Goal: Transaction & Acquisition: Download file/media

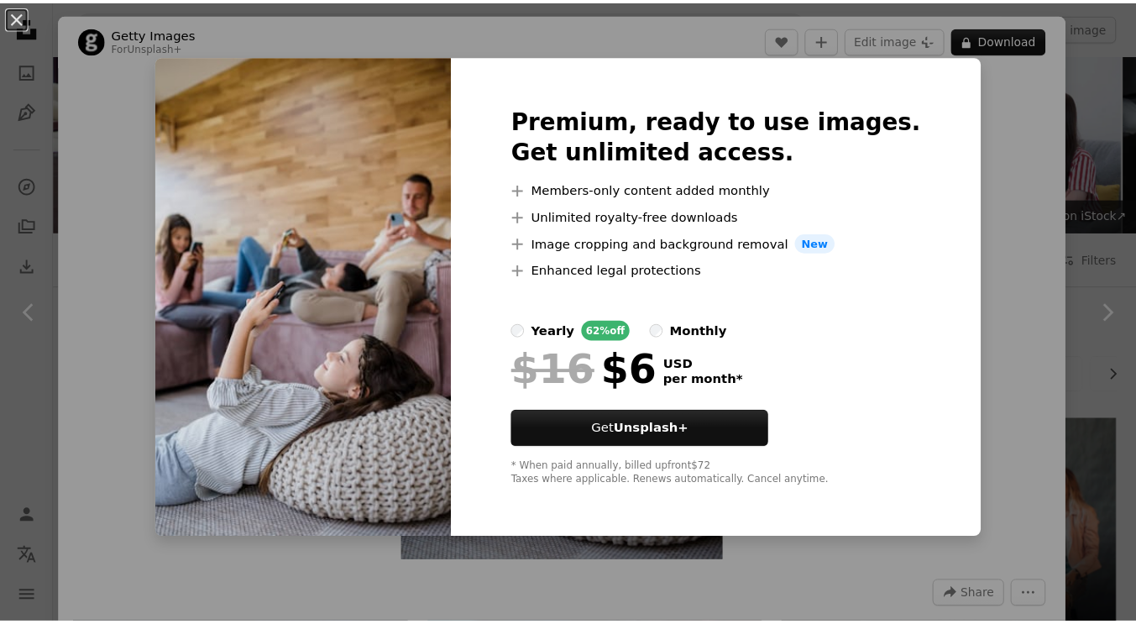
scroll to position [1637, 0]
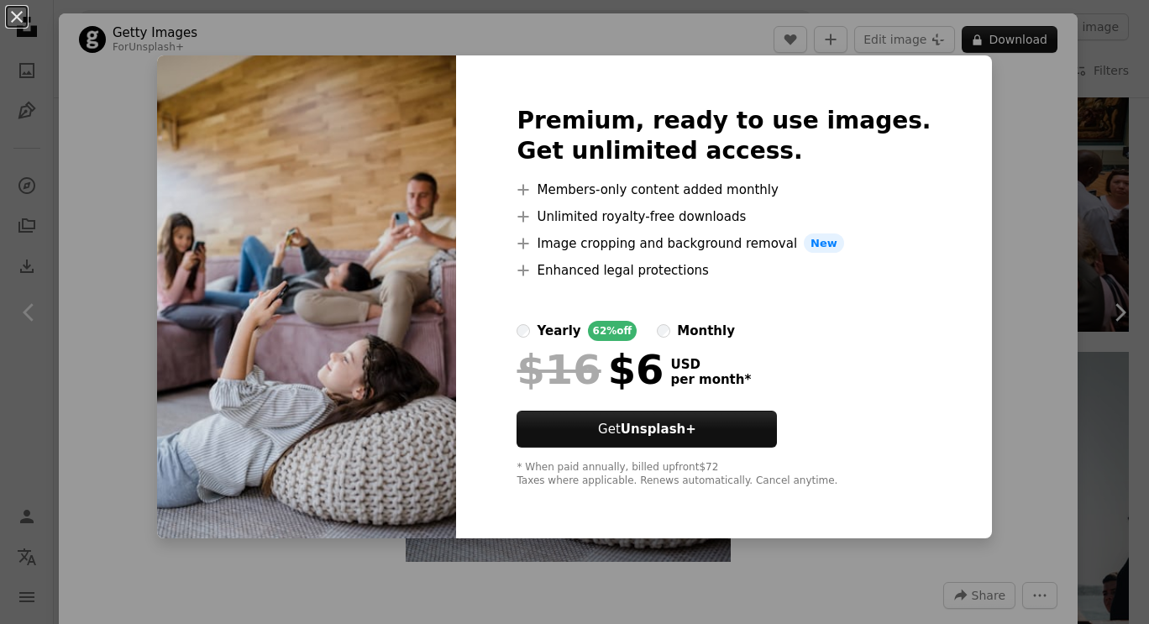
click at [139, 166] on div "An X shape Premium, ready to use images. Get unlimited access. A plus sign Memb…" at bounding box center [574, 312] width 1149 height 624
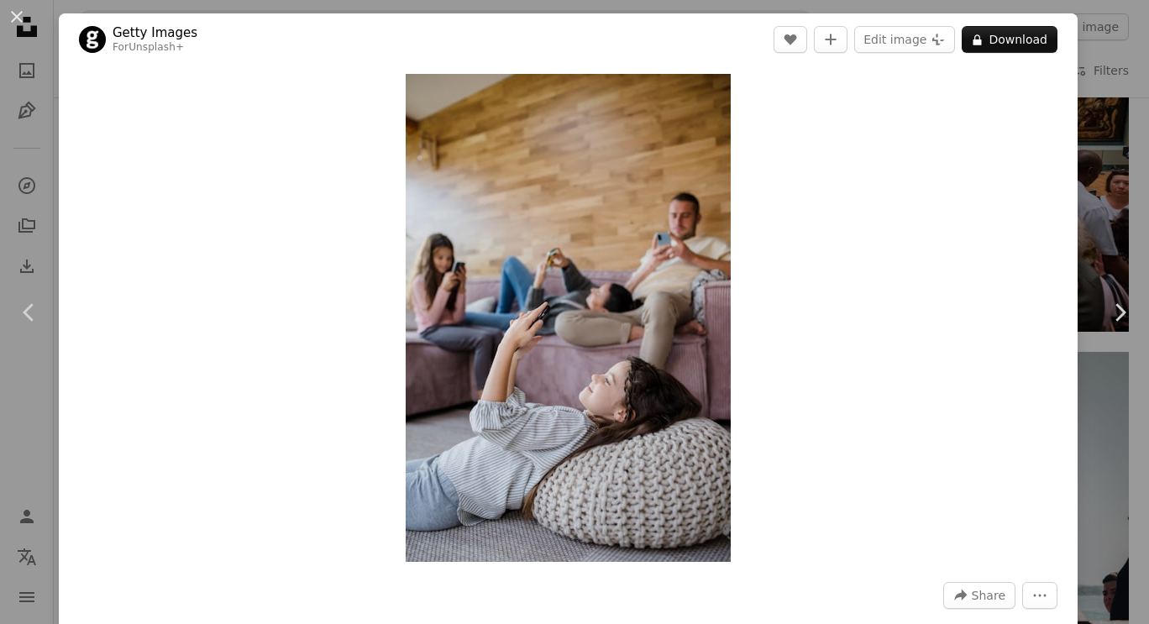
click at [1084, 135] on div "An X shape Chevron left Chevron right Getty Images For Unsplash+ A heart A plus…" at bounding box center [574, 312] width 1149 height 624
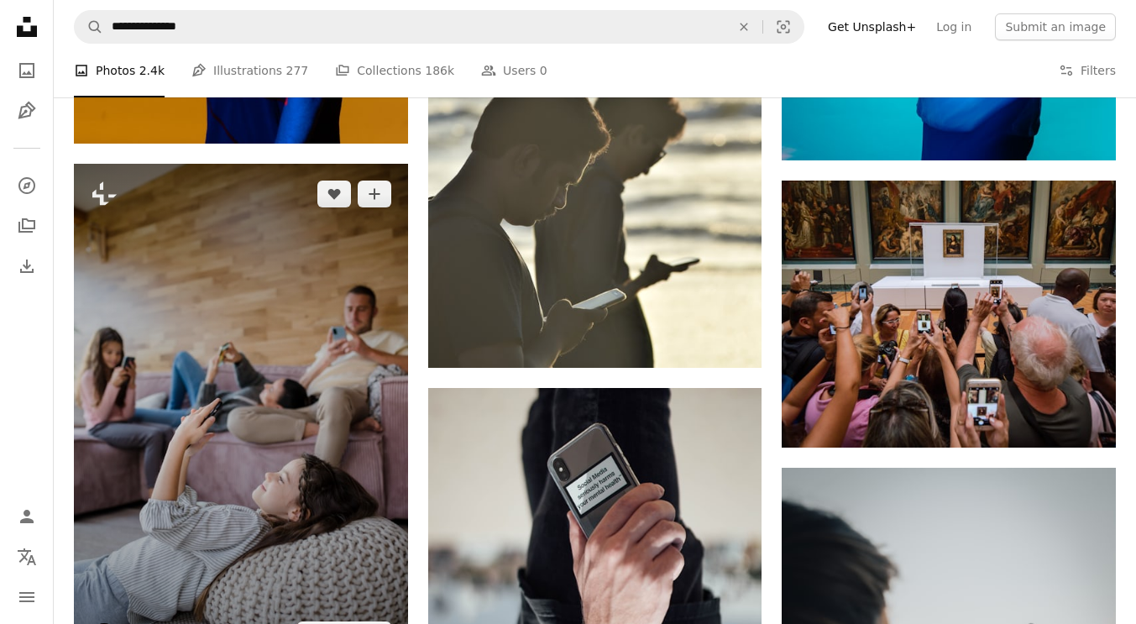
scroll to position [1503, 0]
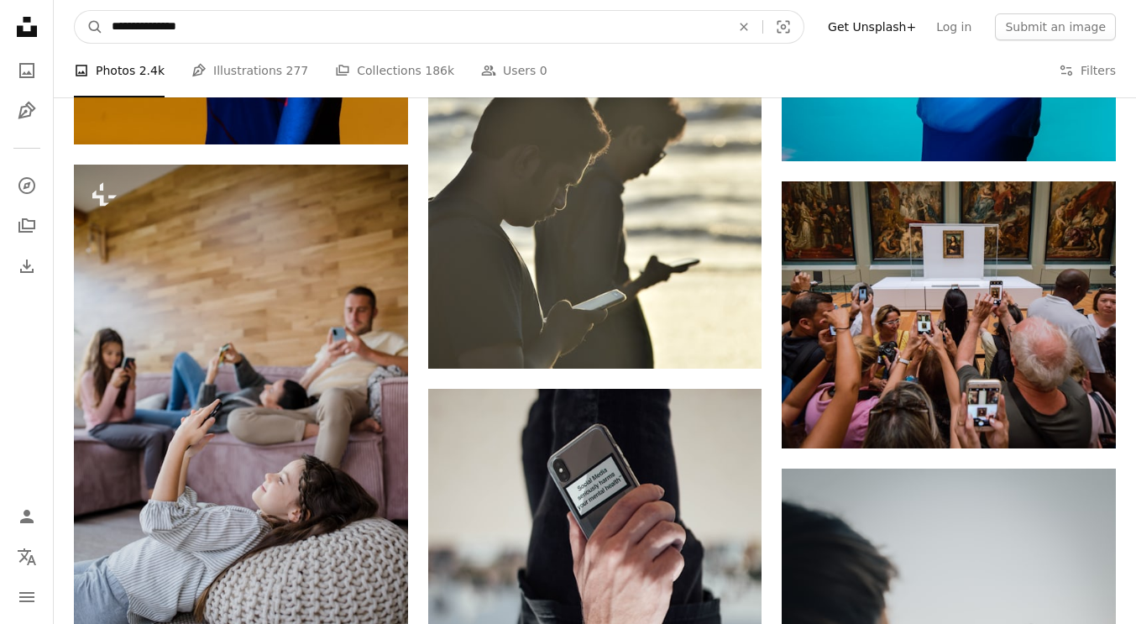
drag, startPoint x: 228, startPoint y: 36, endPoint x: 0, endPoint y: -76, distance: 253.9
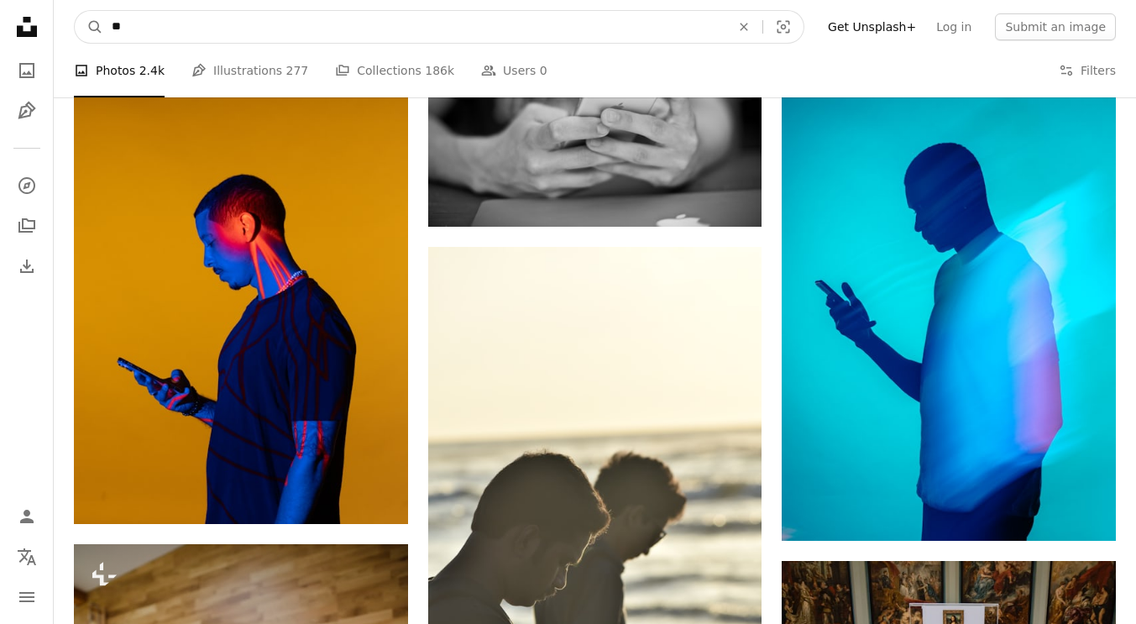
type input "*"
type input "**********"
click button "A magnifying glass" at bounding box center [89, 27] width 29 height 32
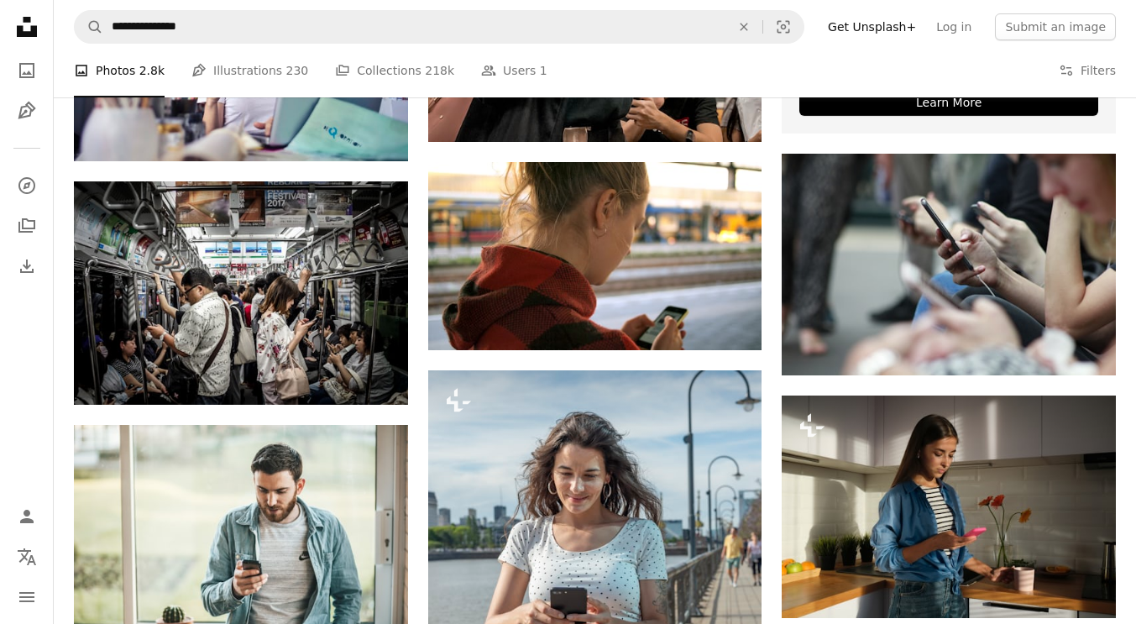
scroll to position [710, 0]
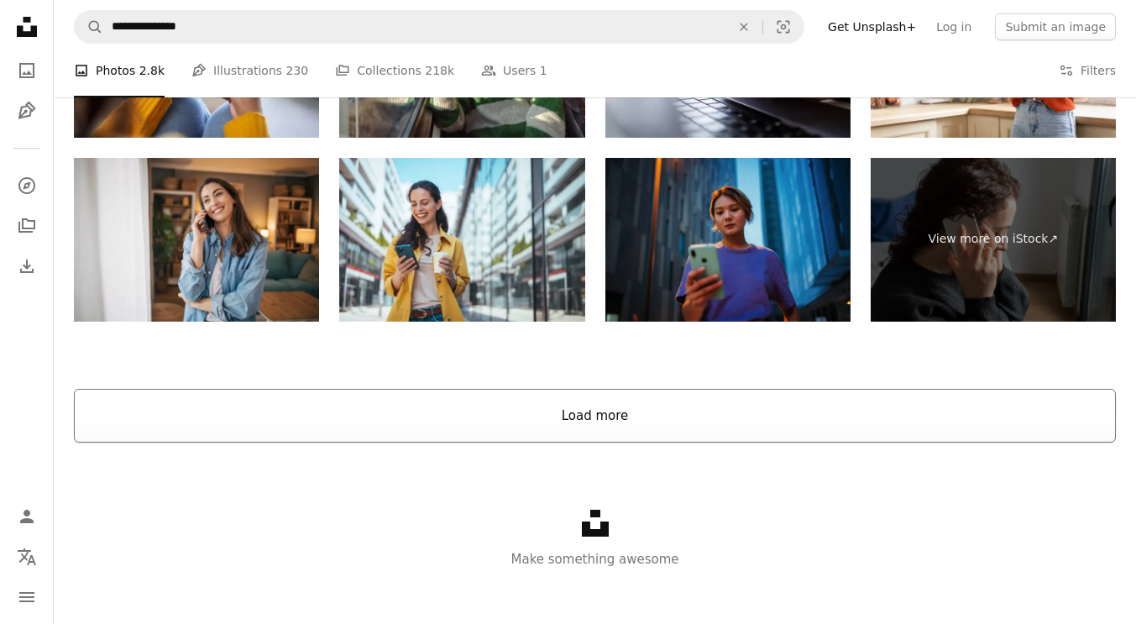
click at [863, 422] on button "Load more" at bounding box center [595, 416] width 1042 height 54
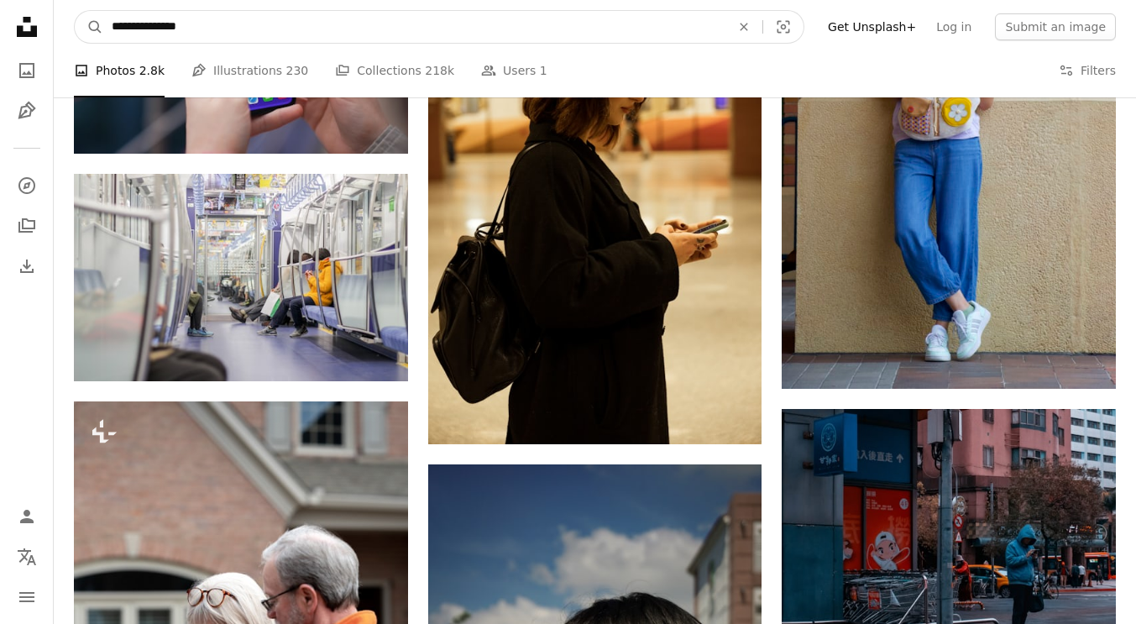
drag, startPoint x: 116, startPoint y: 0, endPoint x: 0, endPoint y: -34, distance: 120.9
click at [0, 0] on html "**********" at bounding box center [568, 314] width 1136 height 5560
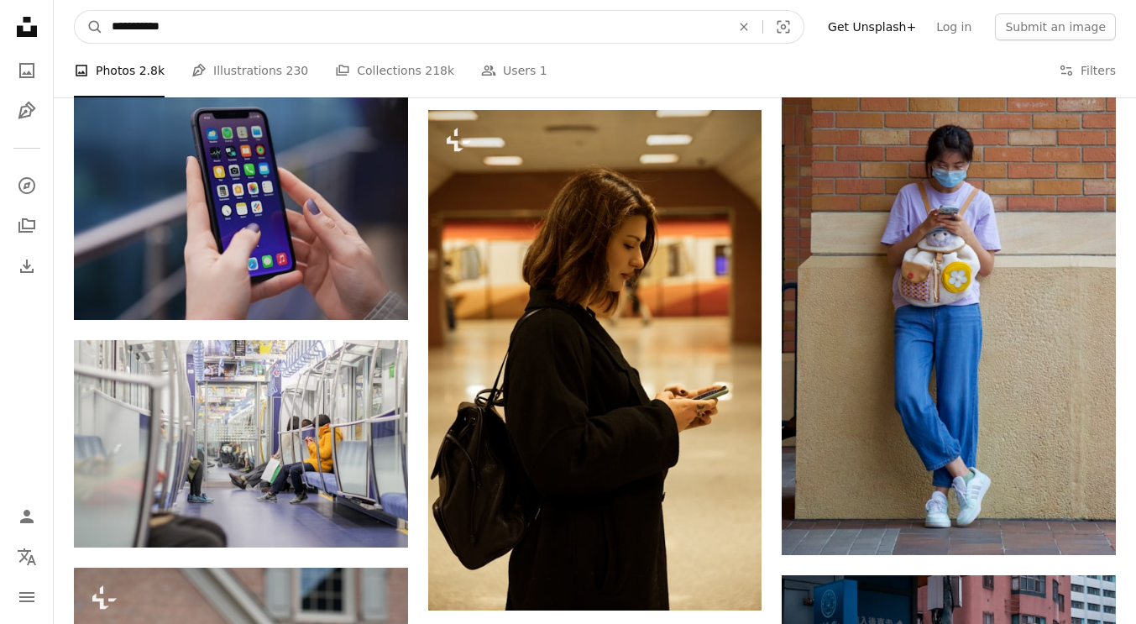
type input "**********"
click button "A magnifying glass" at bounding box center [89, 27] width 29 height 32
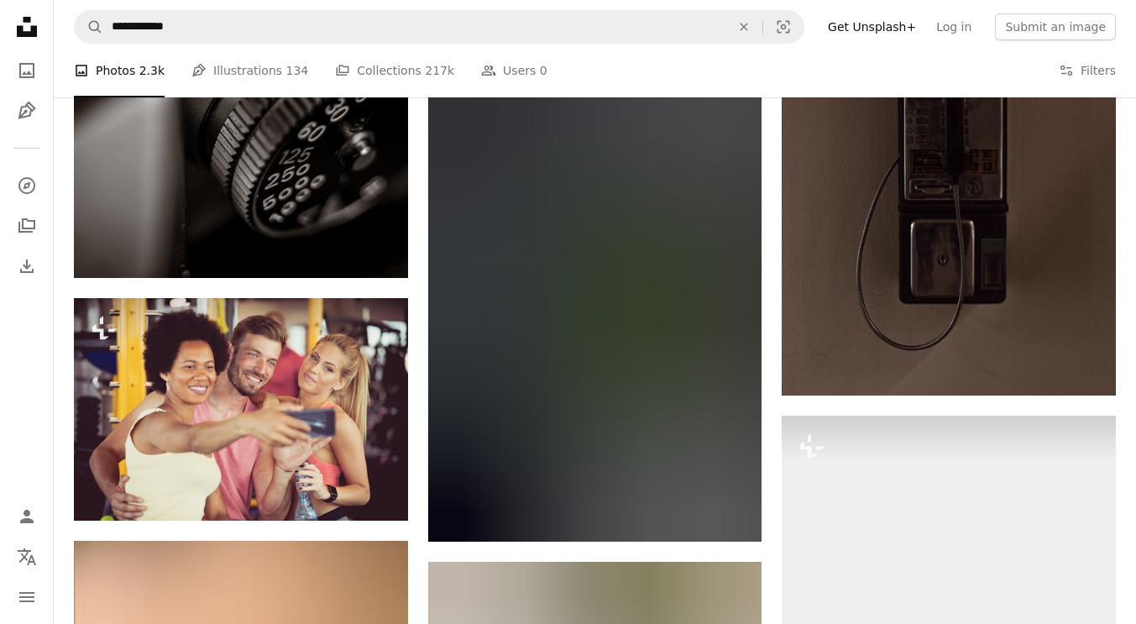
scroll to position [1721, 0]
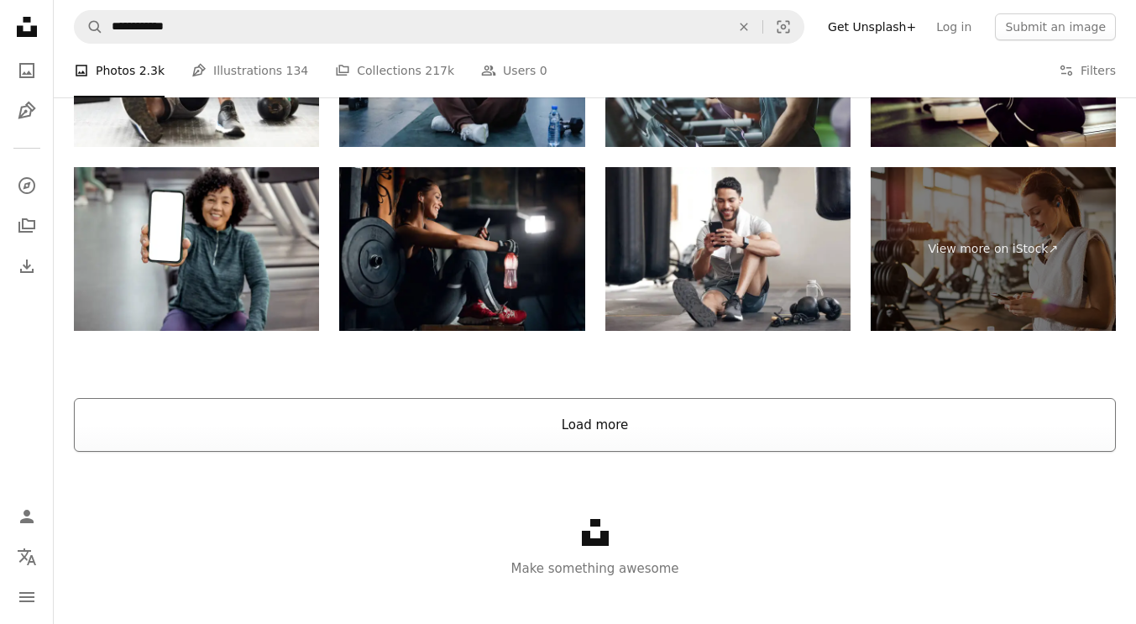
click at [1036, 437] on button "Load more" at bounding box center [595, 425] width 1042 height 54
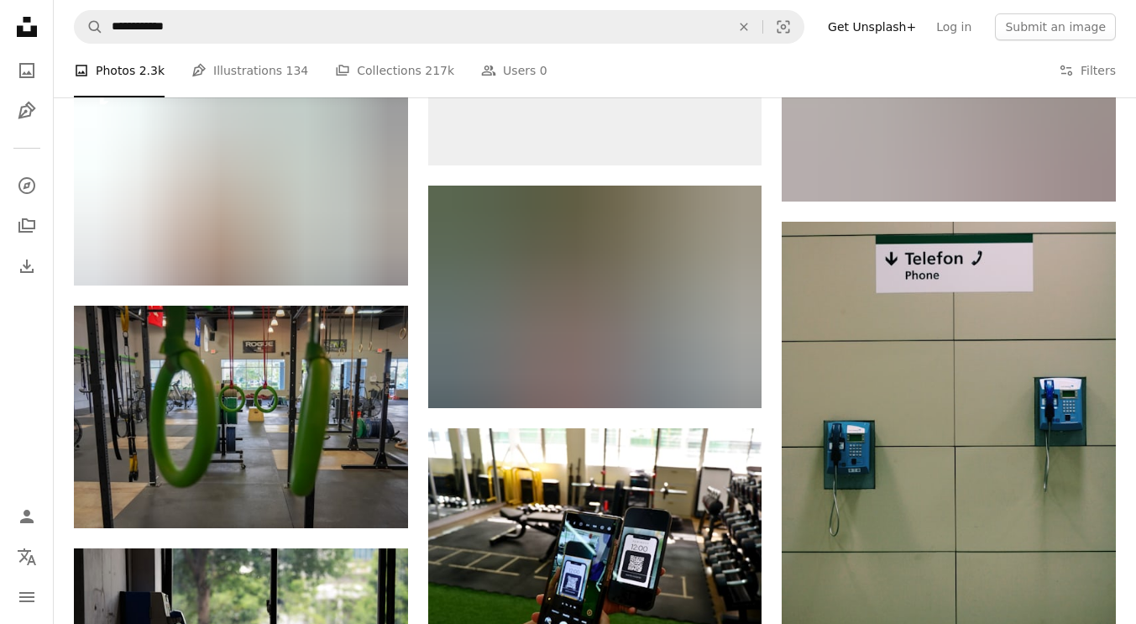
scroll to position [5773, 0]
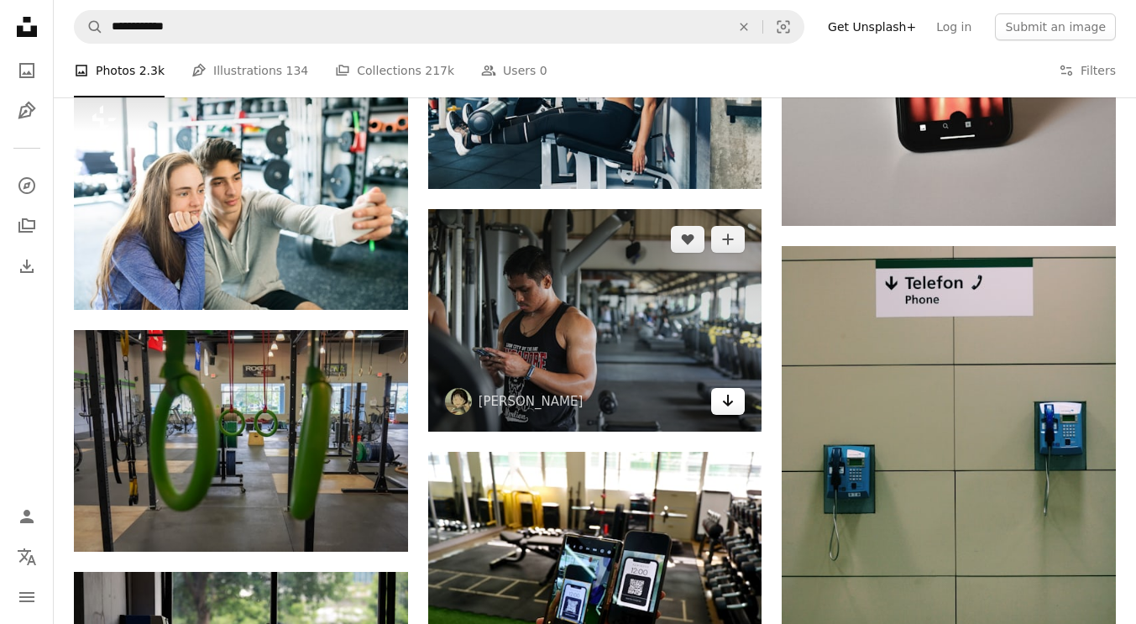
click at [725, 403] on icon "Download" at bounding box center [728, 401] width 11 height 12
